Goal: Information Seeking & Learning: Find specific fact

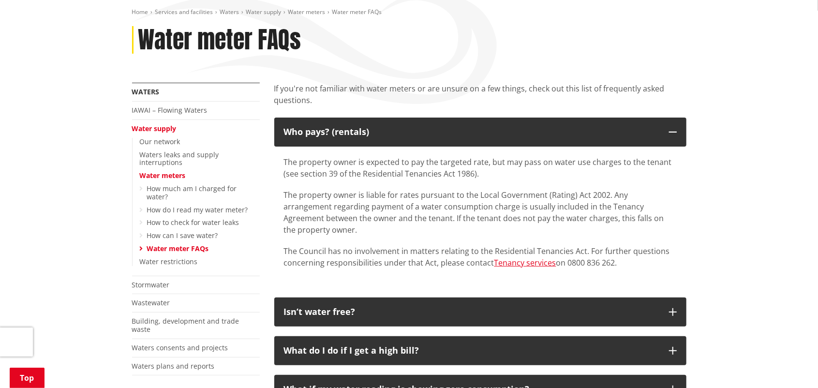
scroll to position [145, 0]
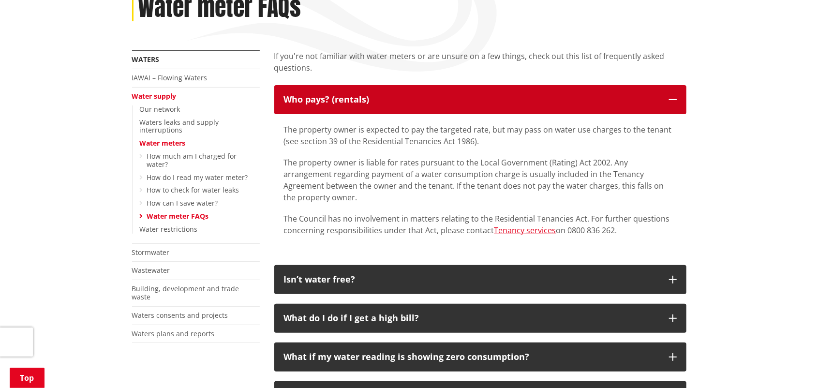
click at [669, 96] on icon "button" at bounding box center [673, 100] width 8 height 8
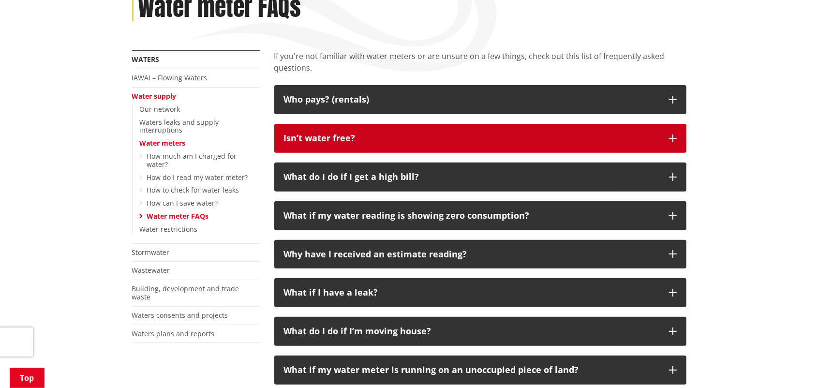
click at [624, 142] on p "Isn’t water free?" at bounding box center [471, 139] width 375 height 10
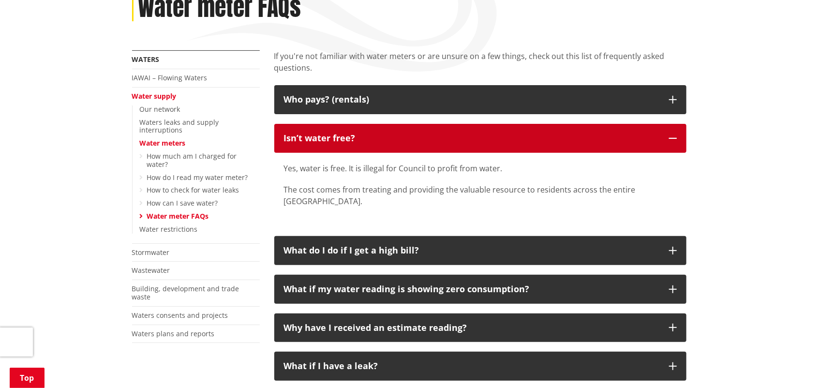
click at [507, 132] on button "Isn’t water free?" at bounding box center [480, 138] width 412 height 29
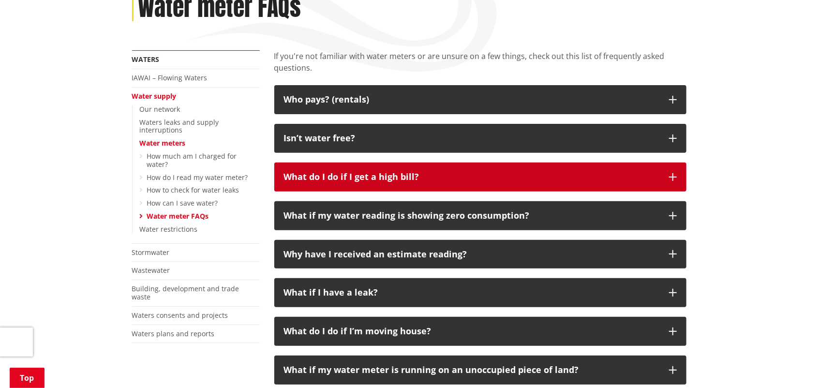
click at [475, 180] on p "What do I do if I get a high bill?" at bounding box center [471, 177] width 375 height 10
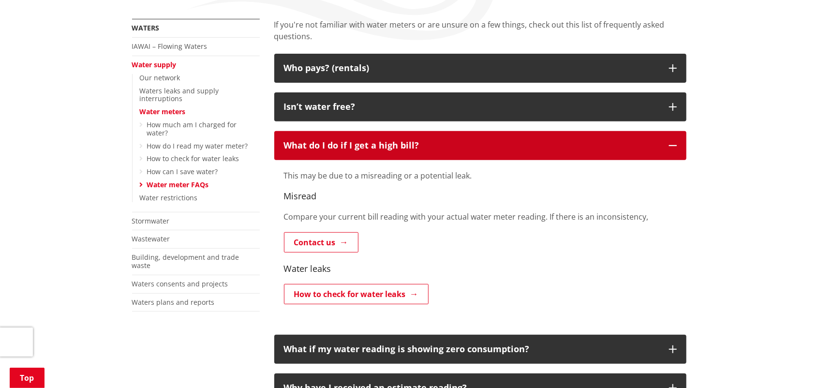
scroll to position [193, 0]
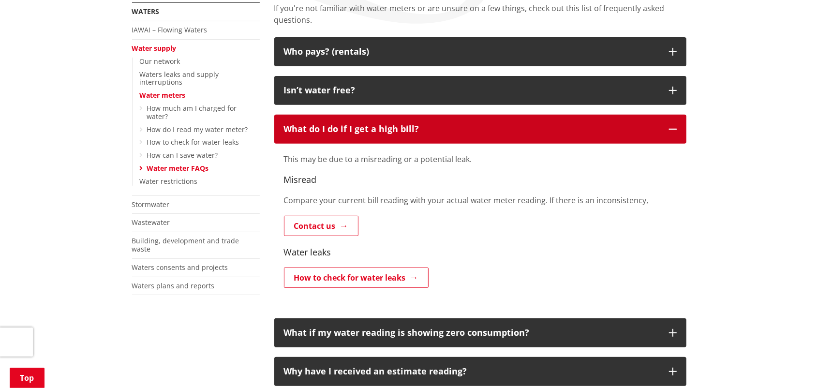
click at [423, 121] on button "What do I do if I get a high bill?" at bounding box center [480, 129] width 412 height 29
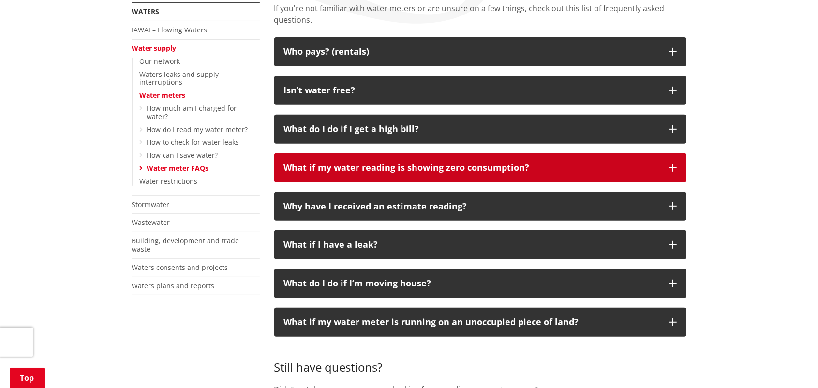
click at [534, 164] on p "What if my water reading is showing zero consumption?" at bounding box center [471, 168] width 375 height 10
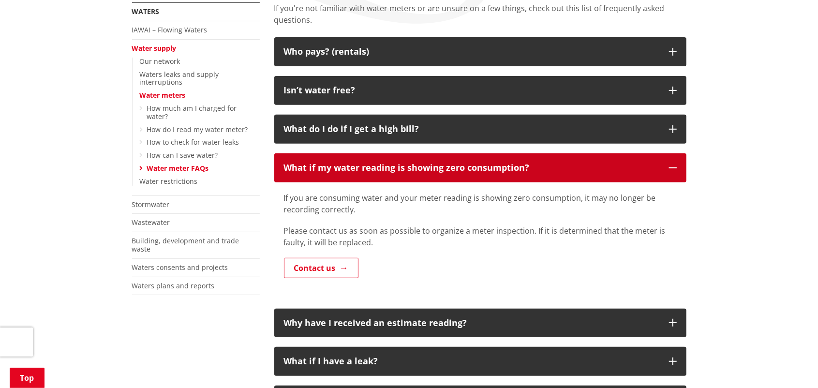
click at [545, 169] on p "What if my water reading is showing zero consumption?" at bounding box center [471, 168] width 375 height 10
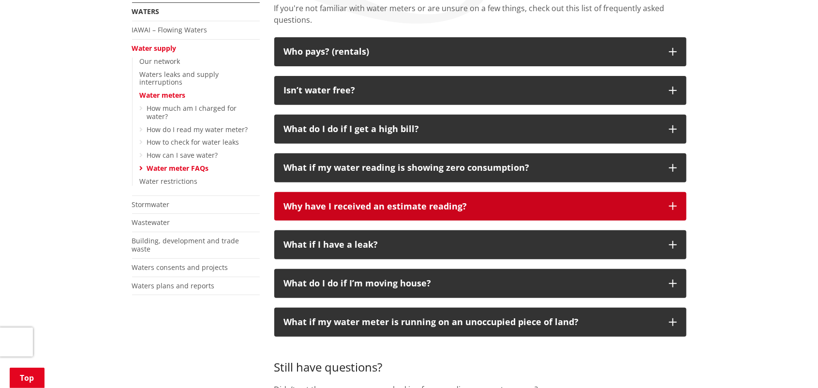
click at [498, 206] on p "Why have I received an estimate reading?" at bounding box center [471, 207] width 375 height 10
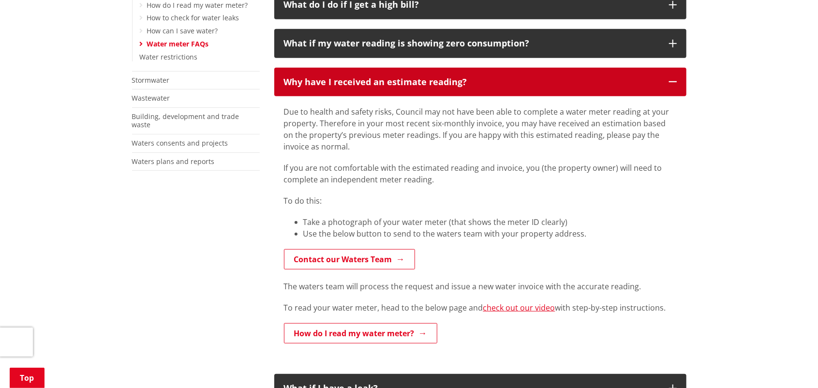
scroll to position [338, 0]
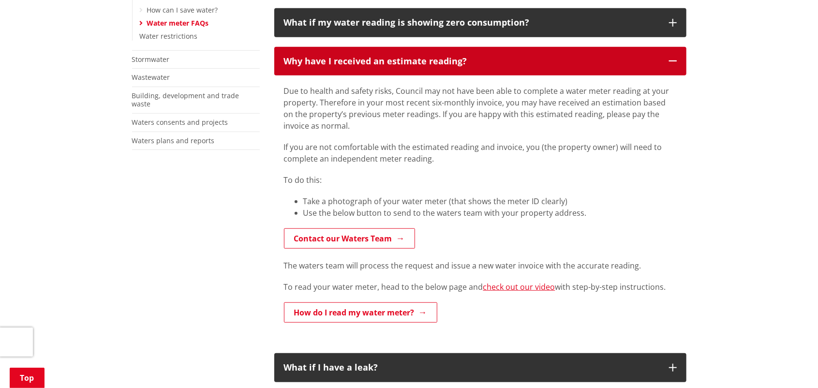
click at [413, 64] on p "Why have I received an estimate reading?" at bounding box center [471, 62] width 375 height 10
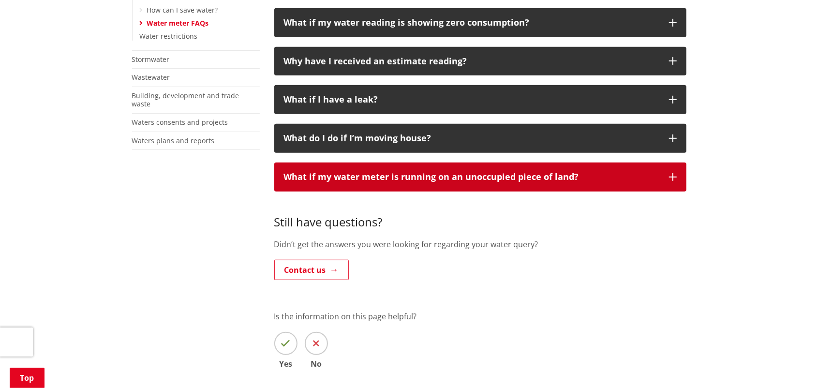
click at [482, 177] on p "What if my water meter is running on an unoccupied piece of land?" at bounding box center [471, 177] width 375 height 10
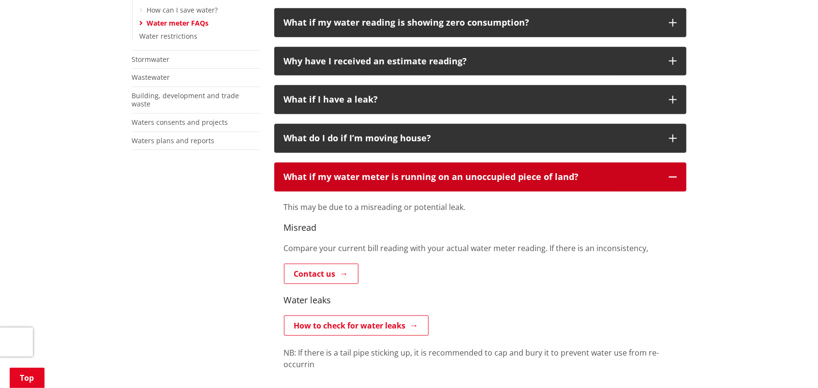
click at [482, 177] on p "What if my water meter is running on an unoccupied piece of land?" at bounding box center [471, 177] width 375 height 10
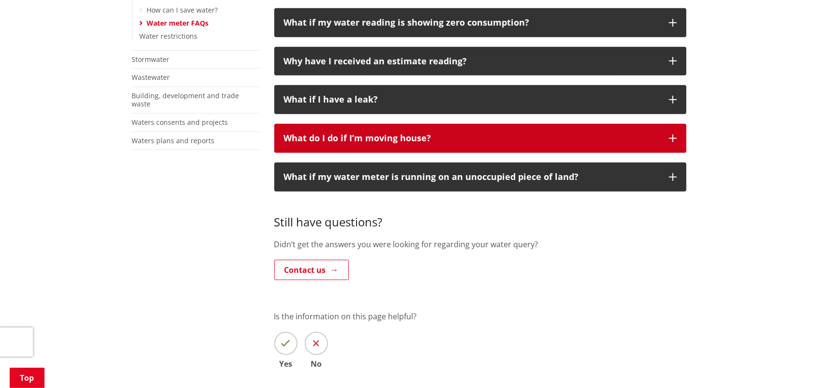
click at [420, 139] on p "What do I do if I’m moving house?" at bounding box center [471, 139] width 375 height 10
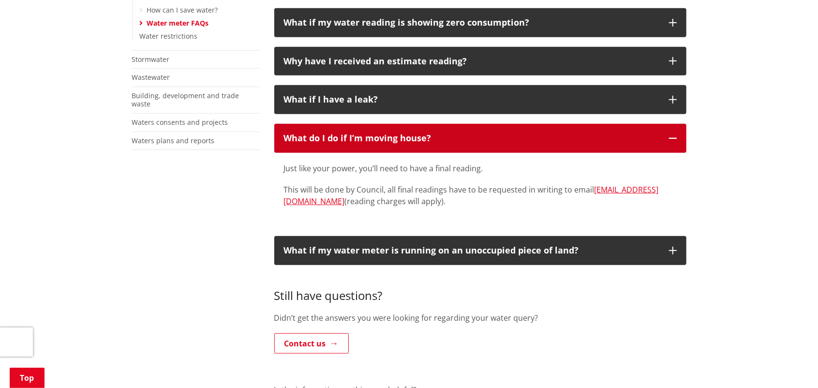
click at [381, 137] on p "What do I do if I’m moving house?" at bounding box center [471, 139] width 375 height 10
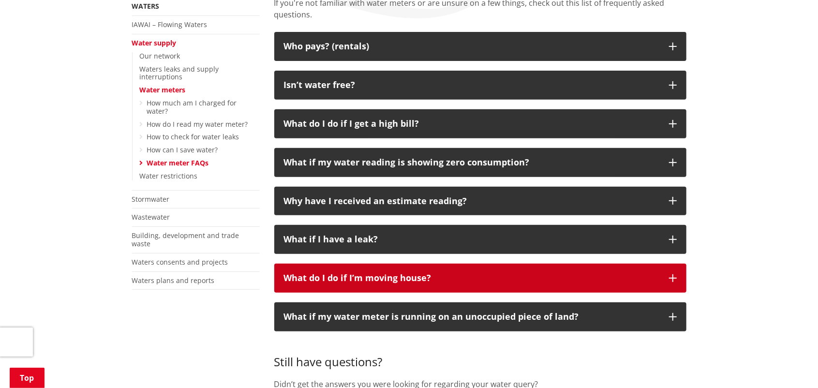
scroll to position [193, 0]
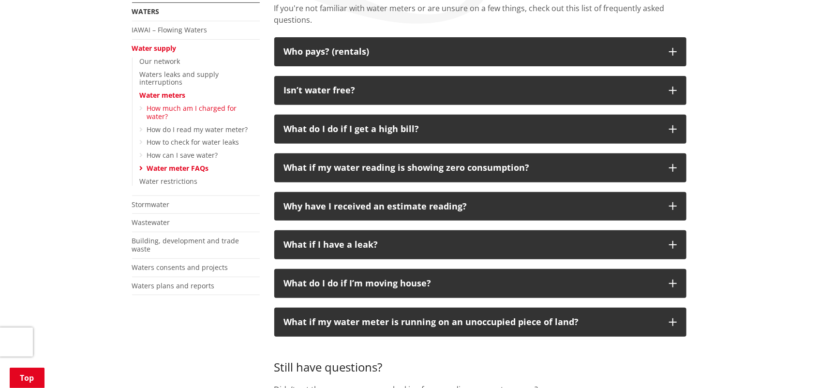
click at [165, 104] on link "How much am I charged for water?" at bounding box center [192, 112] width 90 height 17
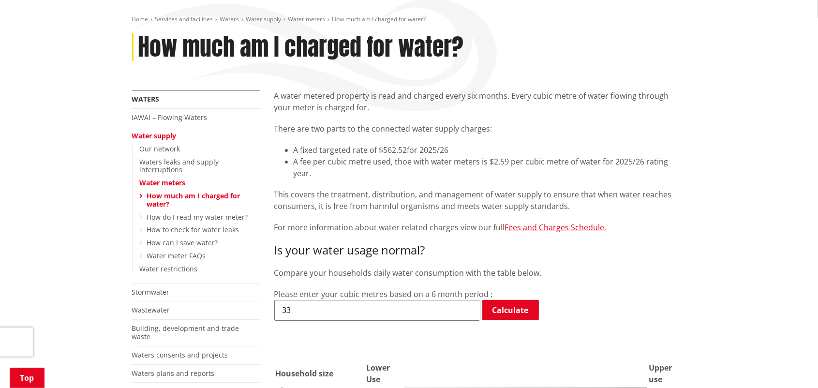
scroll to position [96, 0]
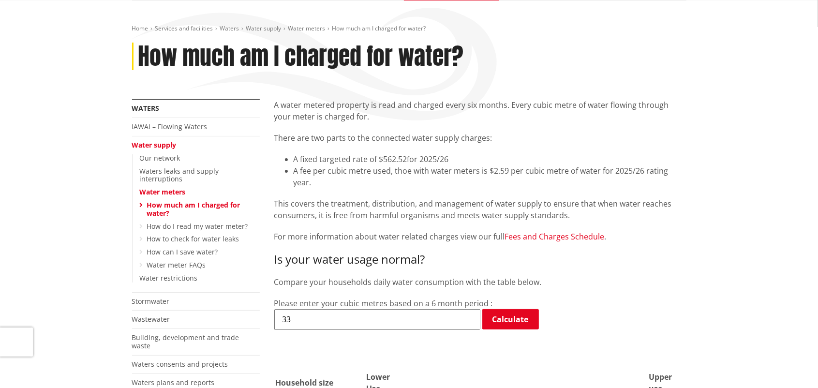
click at [558, 231] on link "Fees and Charges Schedule" at bounding box center [555, 236] width 100 height 11
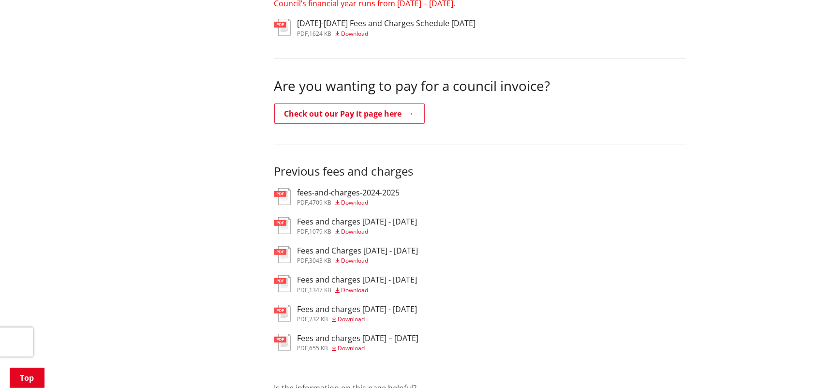
scroll to position [338, 0]
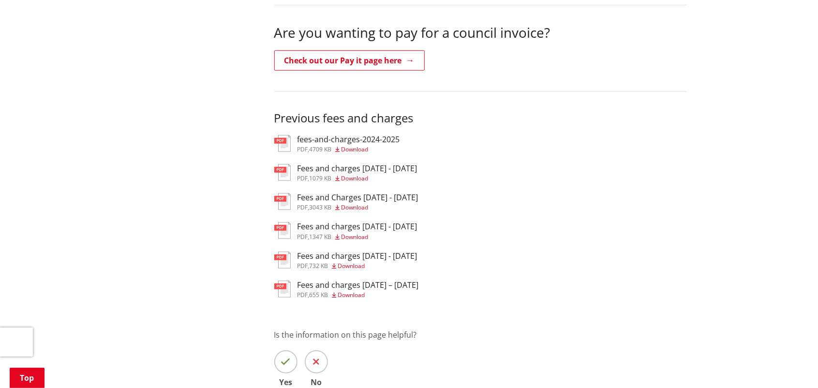
click at [345, 138] on h3 "fees-and-charges-2024-2025" at bounding box center [348, 139] width 103 height 9
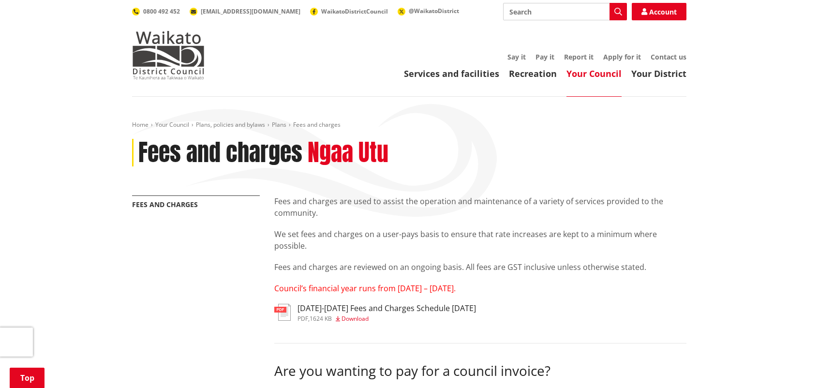
scroll to position [338, 0]
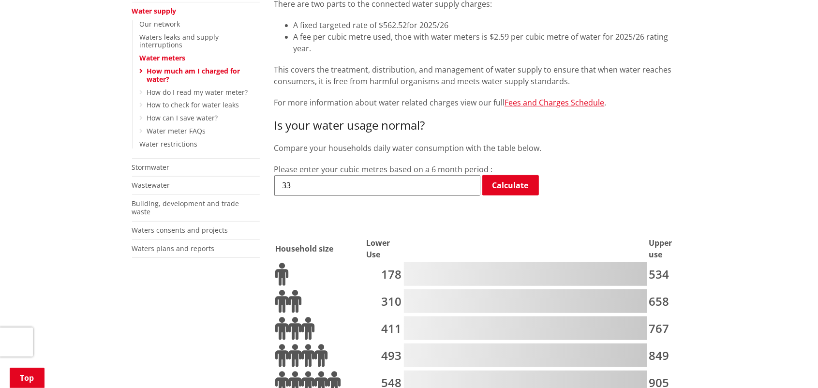
scroll to position [242, 0]
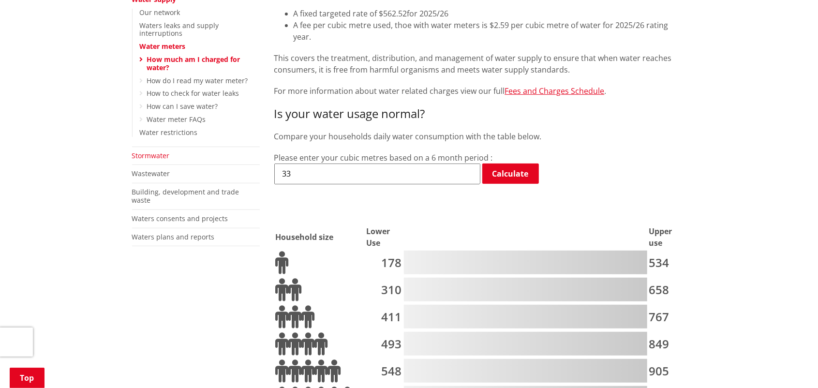
click at [147, 151] on link "Stormwater" at bounding box center [151, 155] width 38 height 9
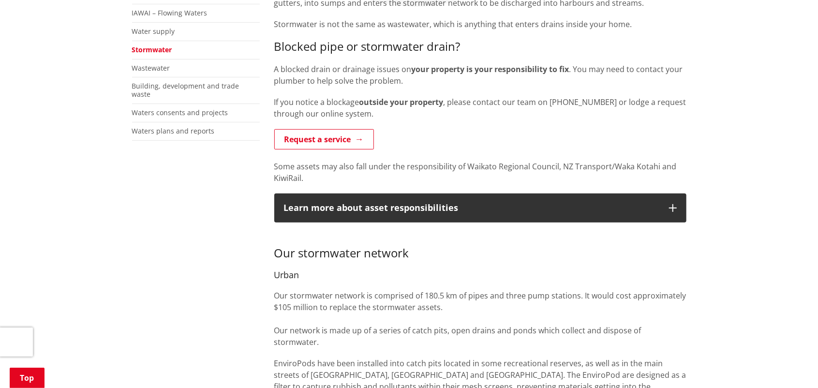
scroll to position [96, 0]
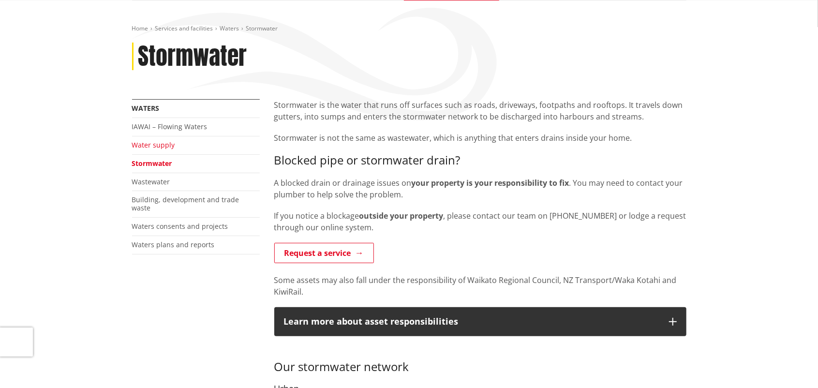
click at [158, 142] on link "Water supply" at bounding box center [153, 144] width 43 height 9
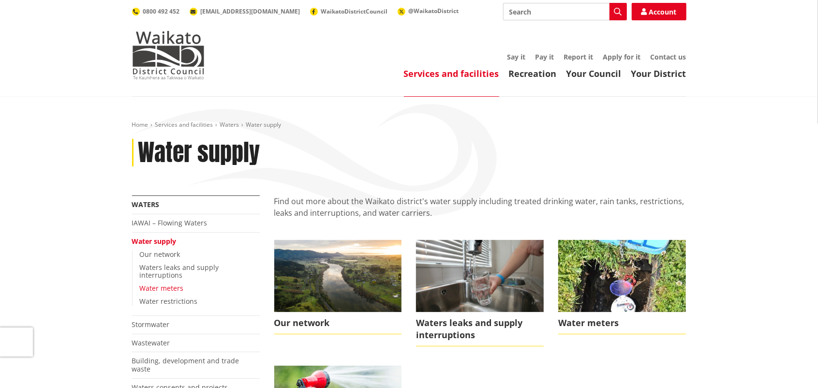
click at [167, 283] on link "Water meters" at bounding box center [162, 287] width 44 height 9
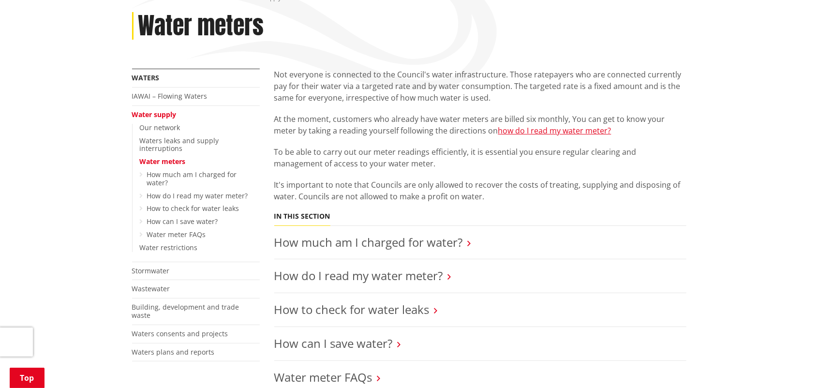
scroll to position [145, 0]
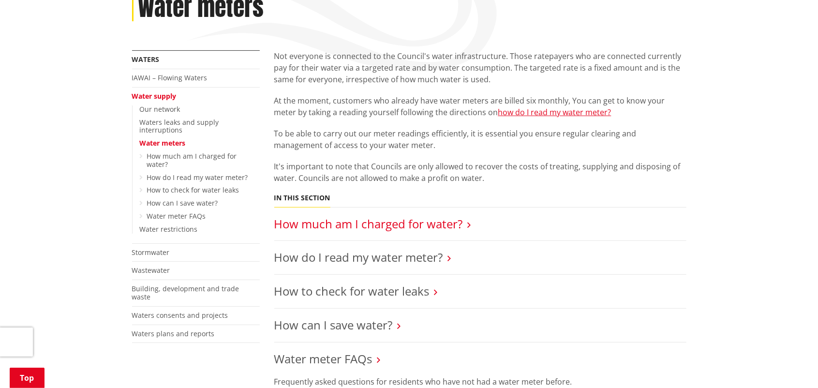
click at [451, 225] on link "How much am I charged for water?" at bounding box center [368, 224] width 189 height 16
